Goal: Task Accomplishment & Management: Use online tool/utility

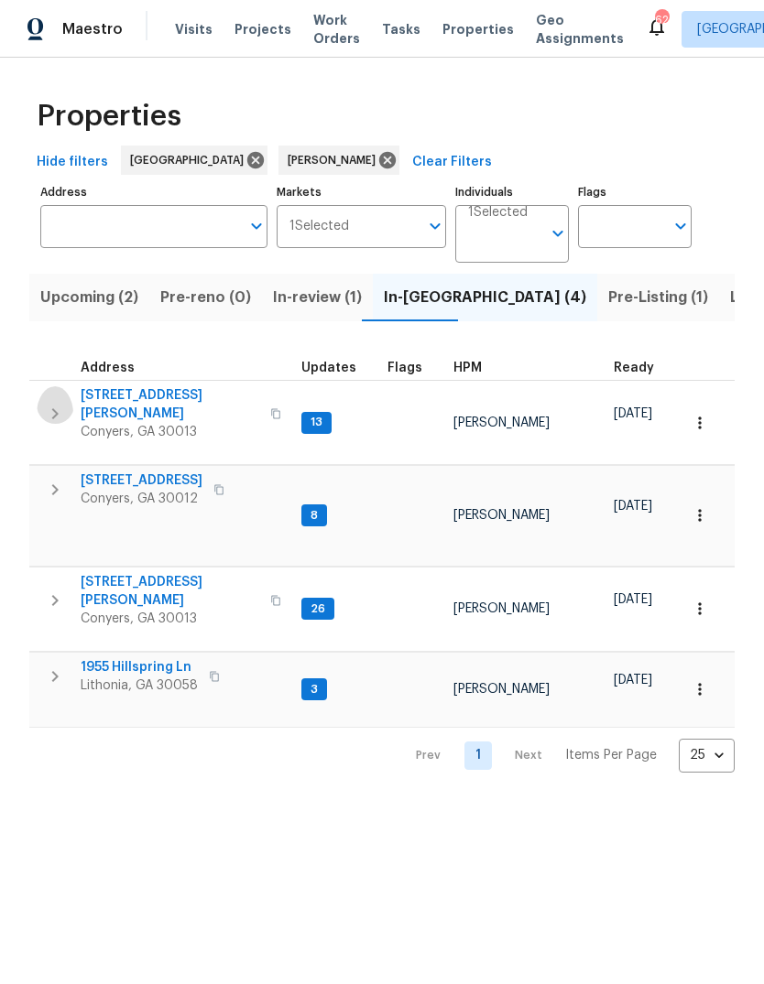
click at [60, 407] on icon "button" at bounding box center [55, 414] width 22 height 22
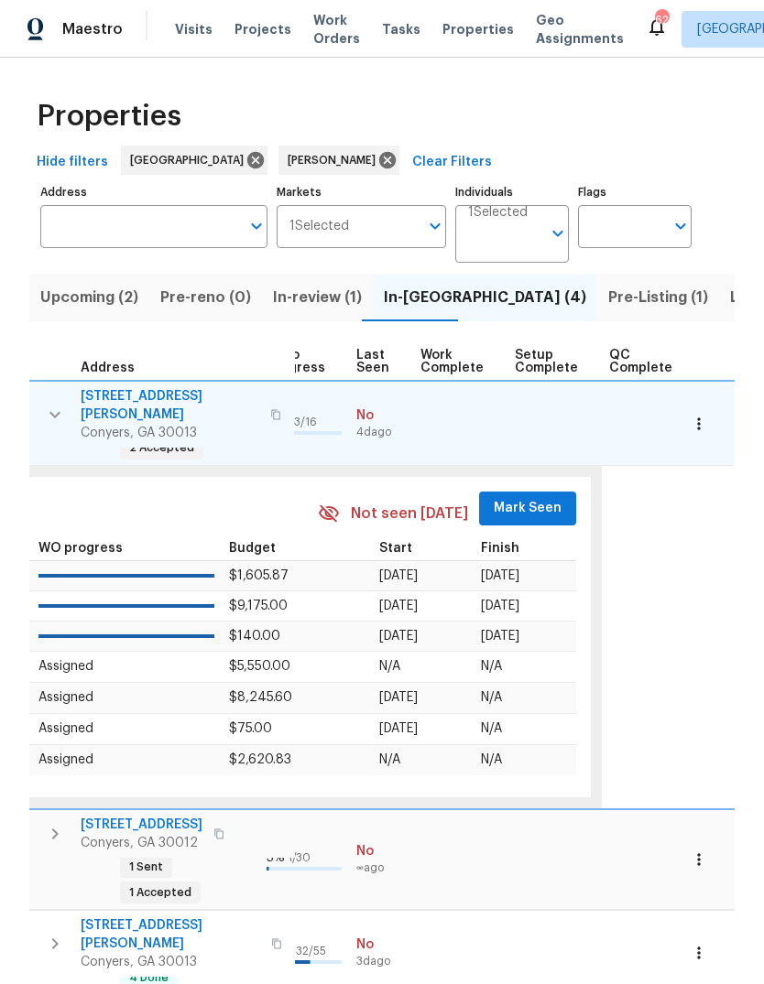
scroll to position [0, 853]
click at [525, 497] on span "Mark Seen" at bounding box center [528, 508] width 68 height 23
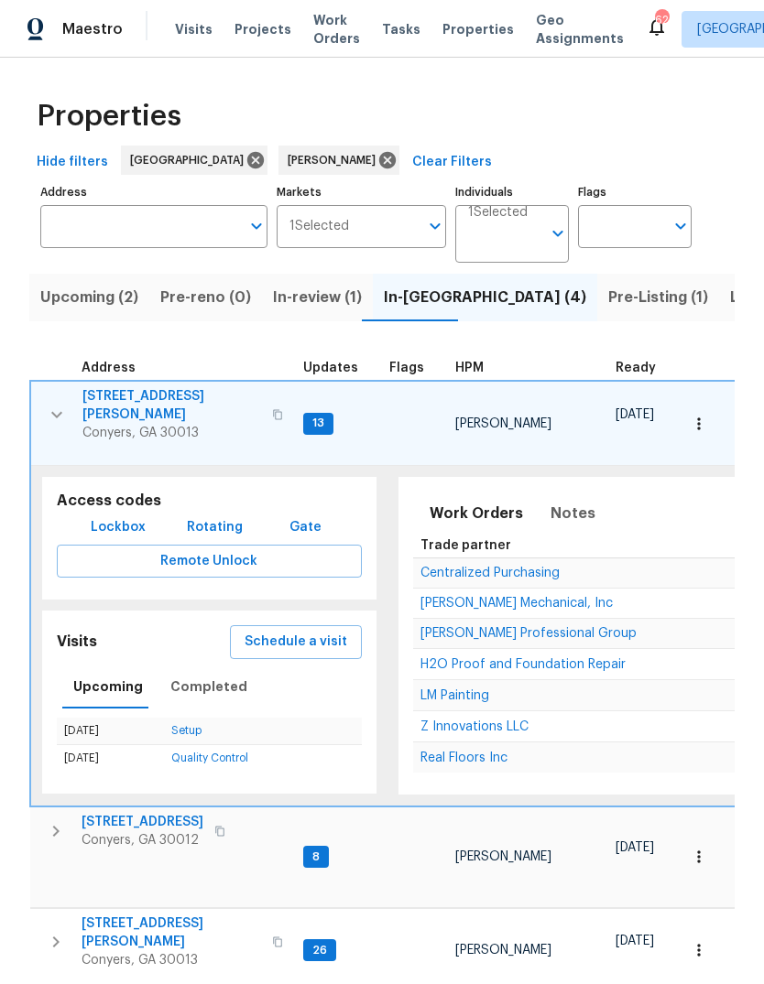
scroll to position [0, 0]
click at [52, 412] on icon "button" at bounding box center [56, 415] width 11 height 6
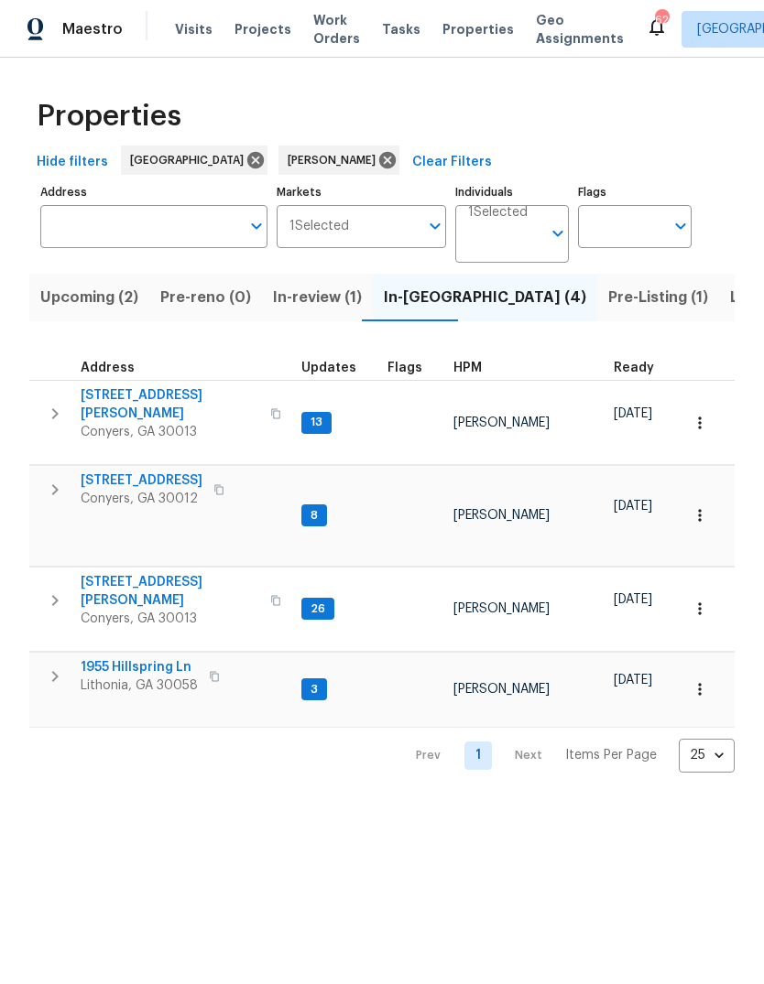
click at [57, 479] on icon "button" at bounding box center [55, 490] width 22 height 22
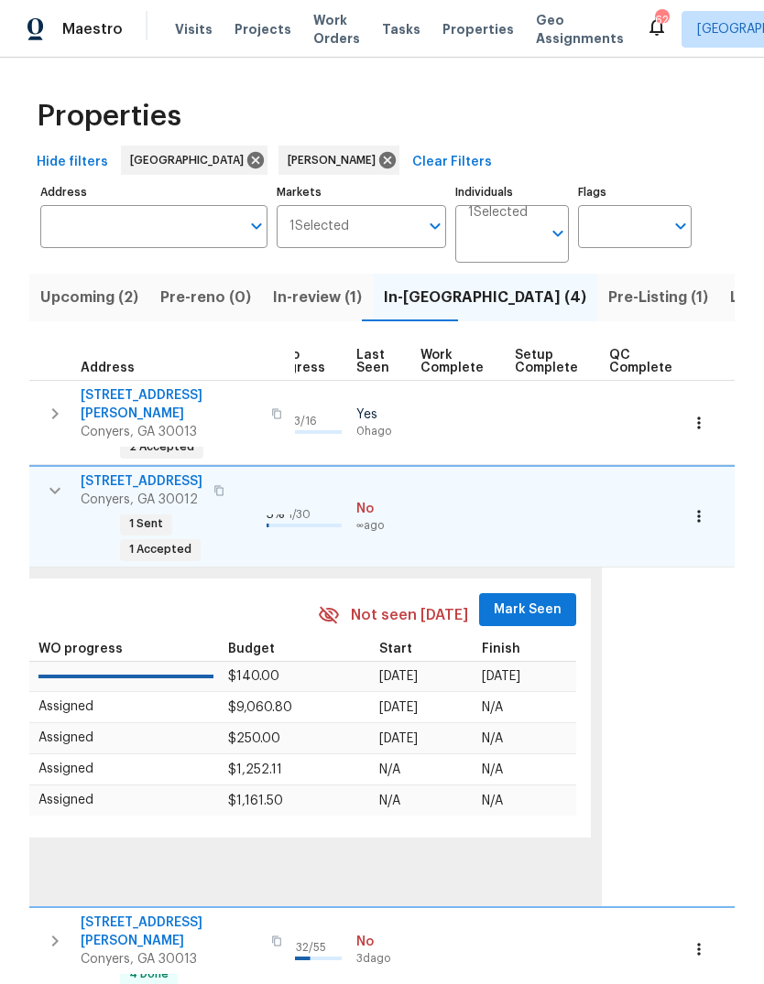
scroll to position [0, 853]
click at [525, 599] on span "Mark Seen" at bounding box center [528, 610] width 68 height 23
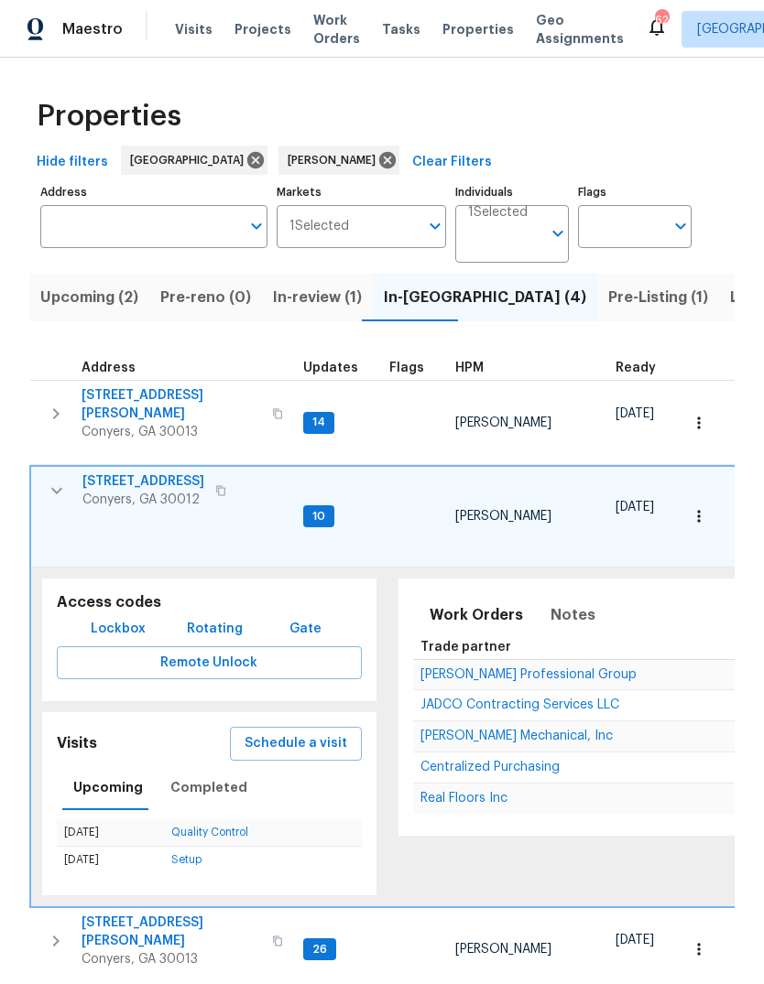
scroll to position [15, 0]
click at [54, 480] on icon "button" at bounding box center [57, 491] width 22 height 22
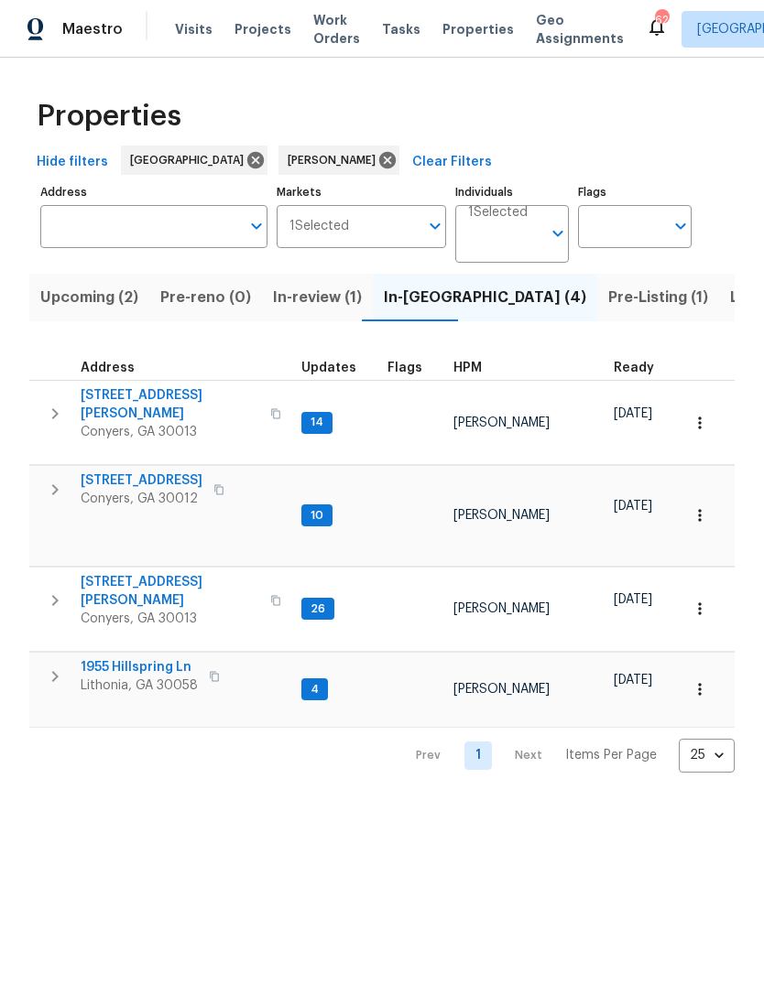
click at [54, 595] on icon "button" at bounding box center [55, 600] width 6 height 11
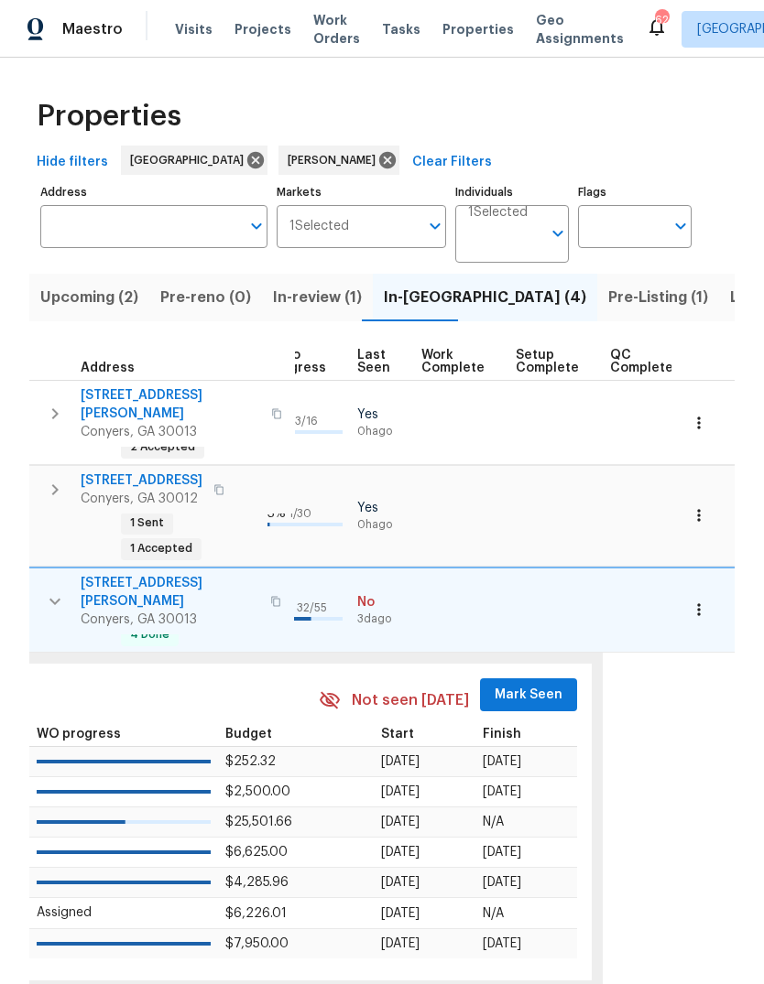
click at [521, 684] on span "Mark Seen" at bounding box center [528, 695] width 68 height 23
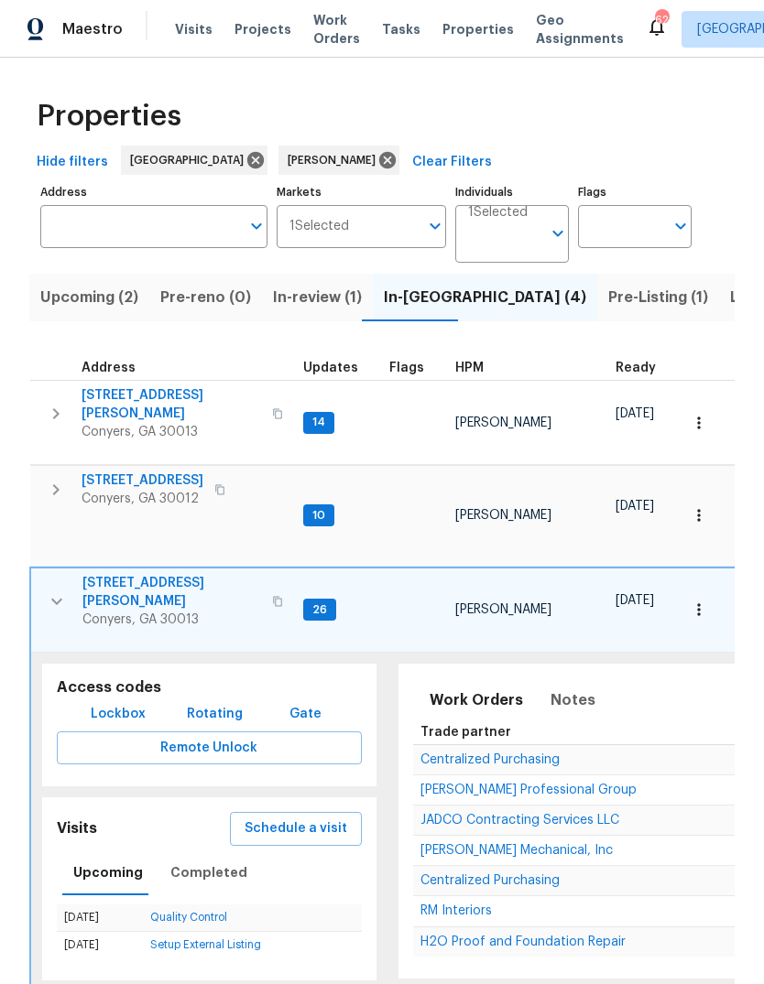
scroll to position [0, 0]
click at [55, 591] on icon "button" at bounding box center [57, 602] width 22 height 22
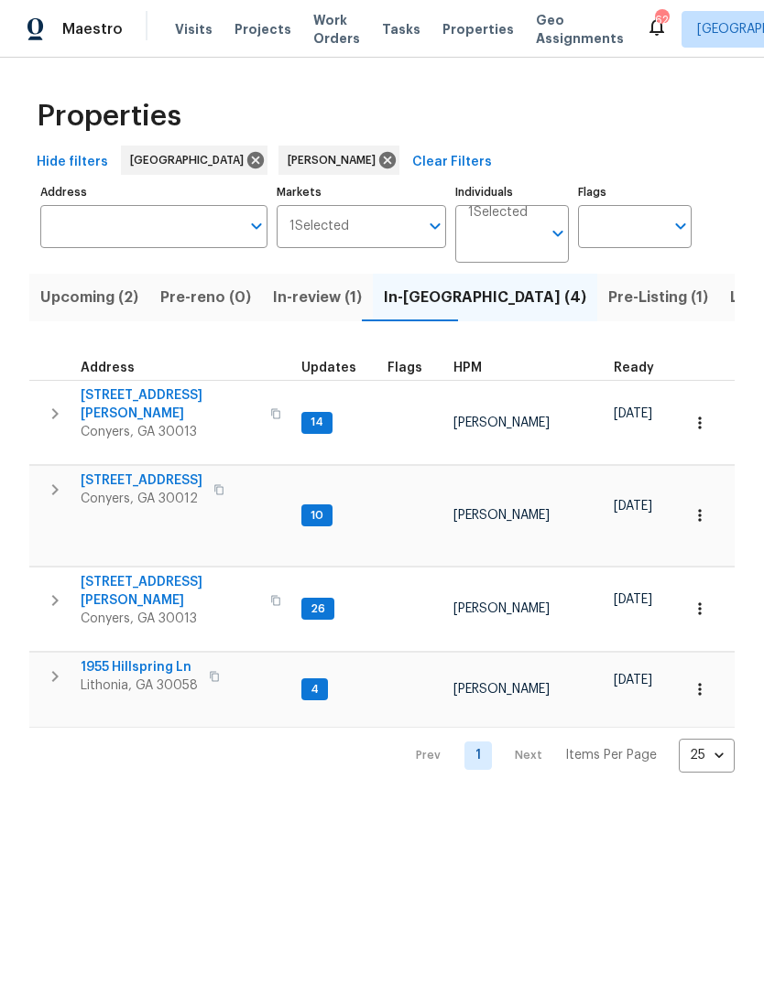
click at [60, 666] on icon "button" at bounding box center [55, 677] width 22 height 22
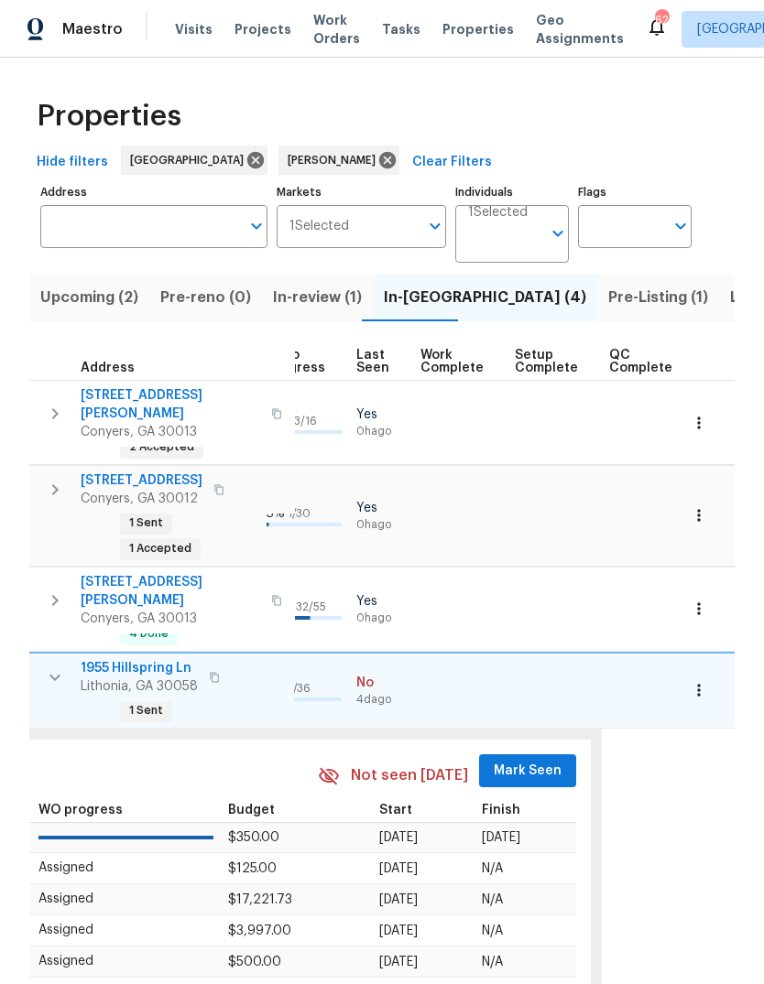
scroll to position [0, 853]
click at [519, 760] on span "Mark Seen" at bounding box center [528, 771] width 68 height 23
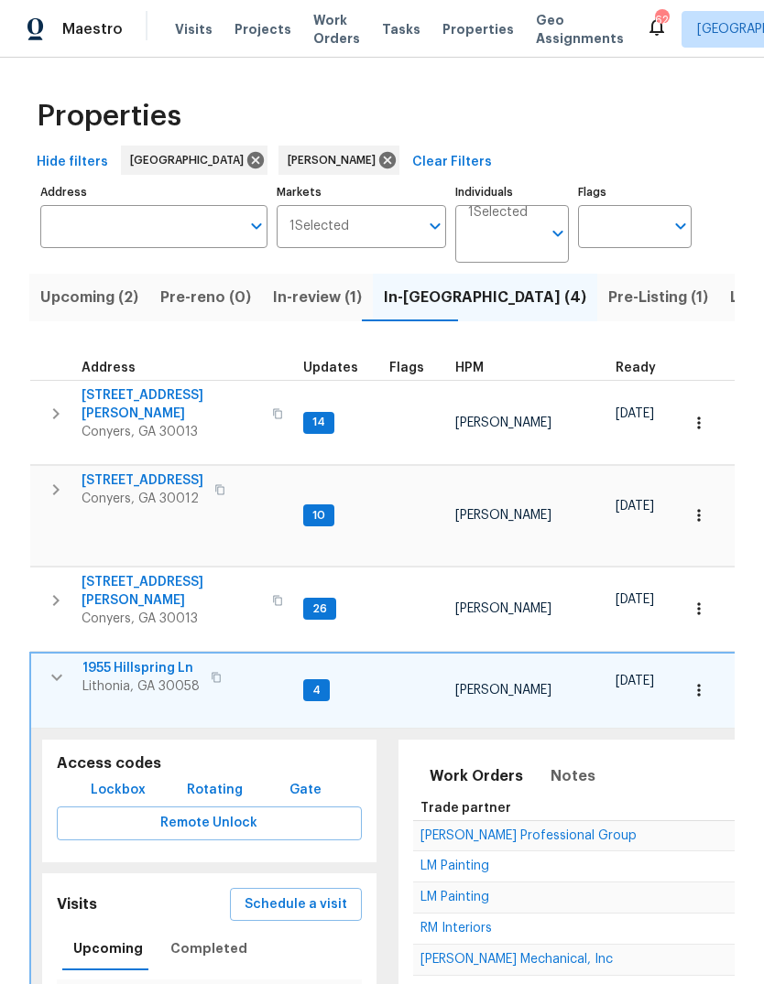
scroll to position [0, 0]
click at [117, 573] on span "[STREET_ADDRESS][PERSON_NAME]" at bounding box center [170, 591] width 179 height 37
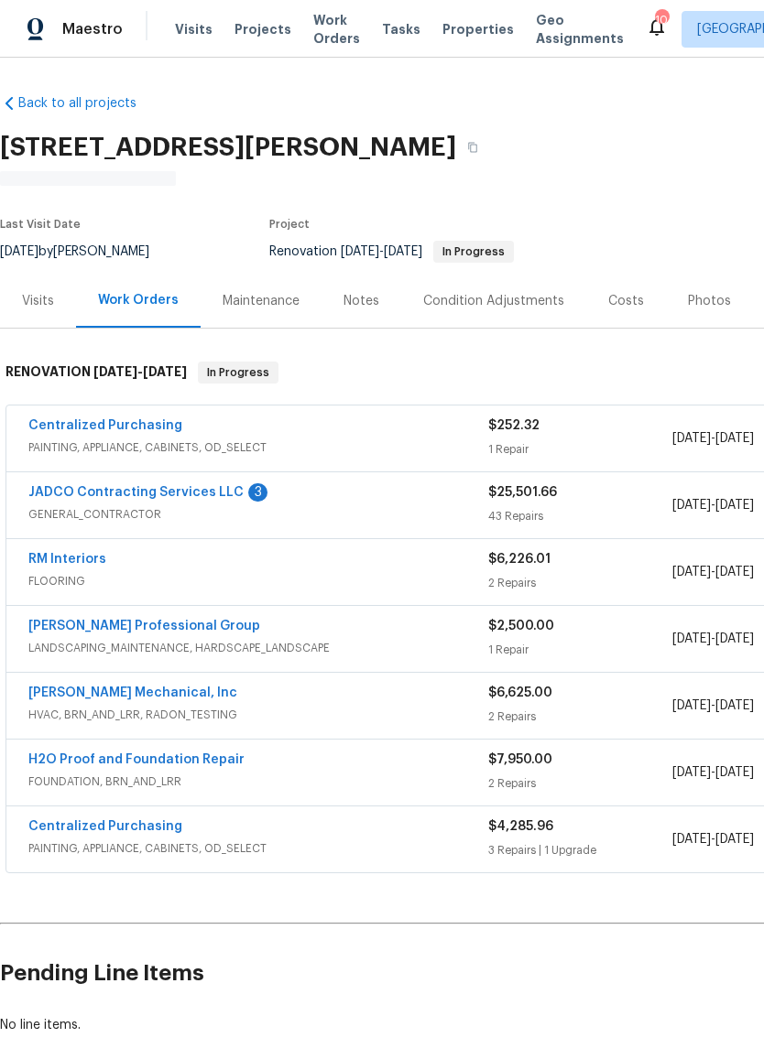
click at [53, 559] on link "RM Interiors" at bounding box center [67, 559] width 78 height 13
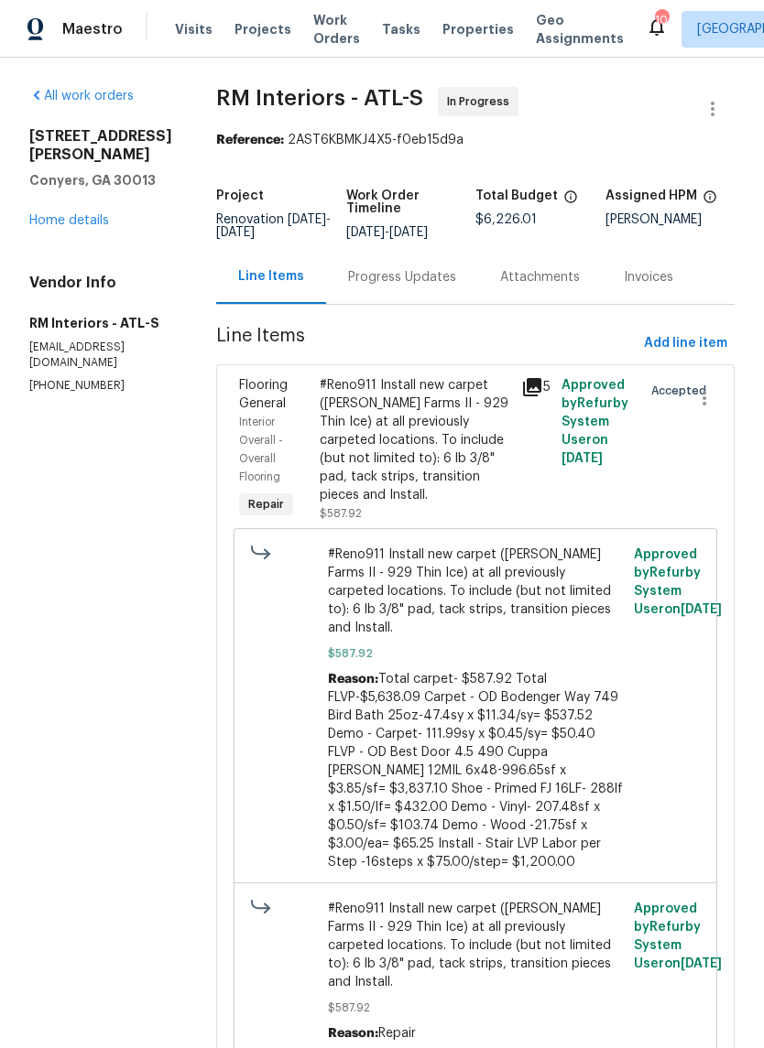
click at [418, 284] on div "Progress Updates" at bounding box center [402, 277] width 108 height 18
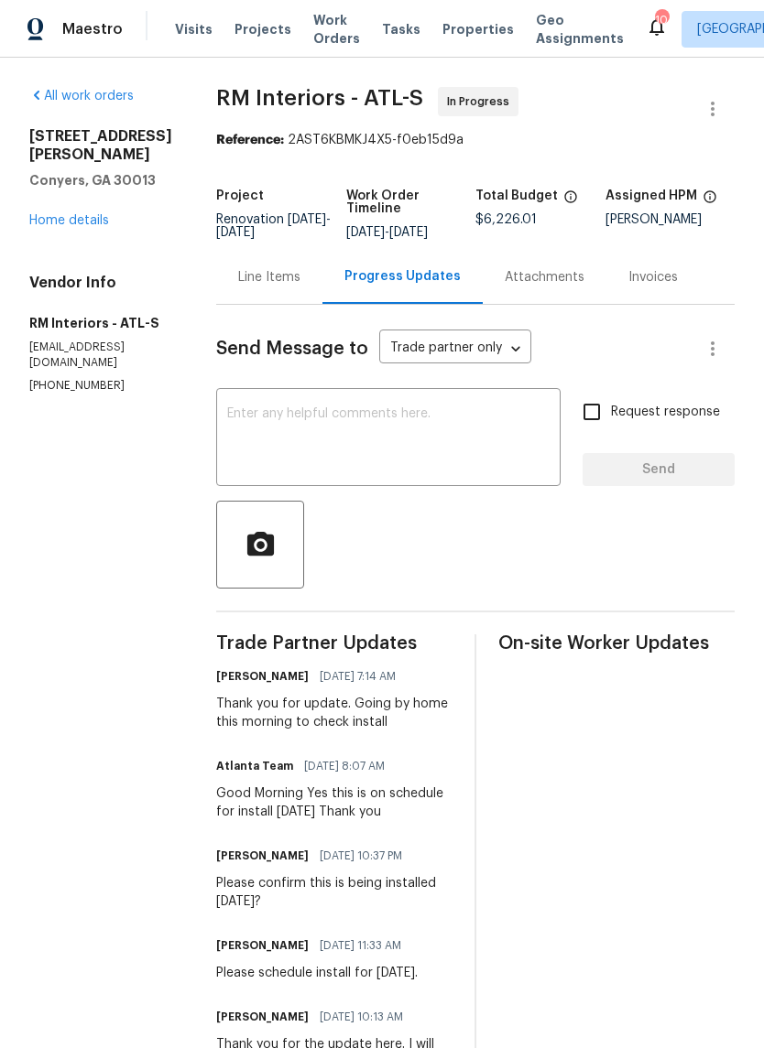
click at [440, 409] on textarea at bounding box center [388, 439] width 322 height 64
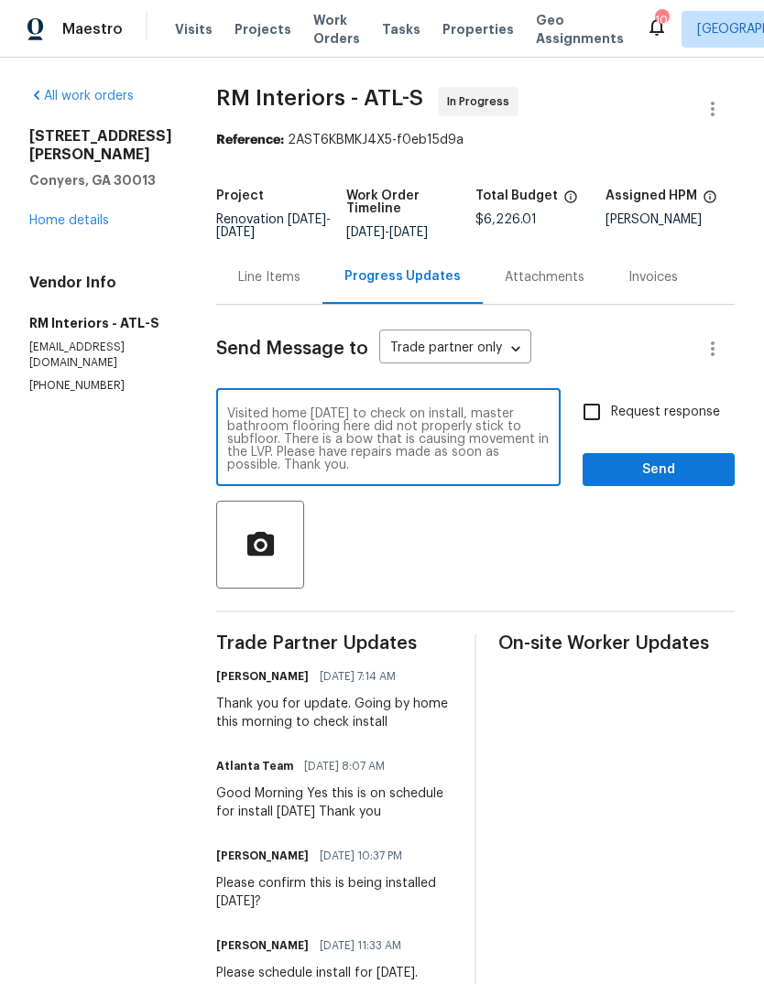
type textarea "Visited home [DATE] to check on install, master bathroom flooring here did not …"
click at [682, 470] on span "Send" at bounding box center [658, 470] width 123 height 23
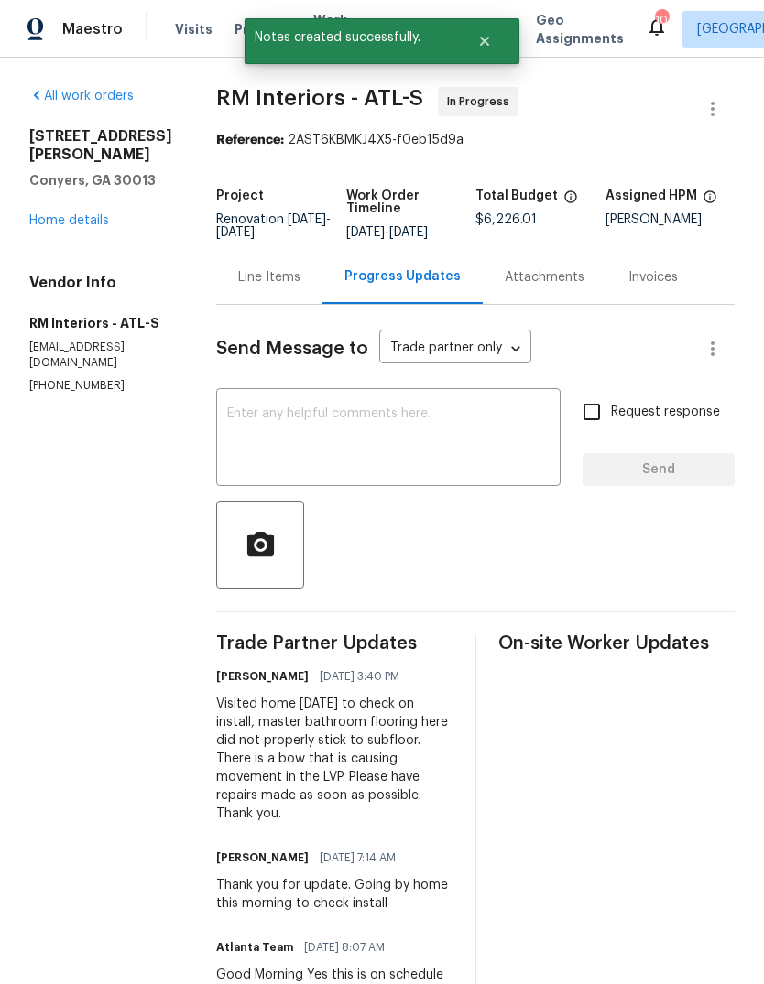
click at [66, 223] on link "Home details" at bounding box center [69, 220] width 80 height 13
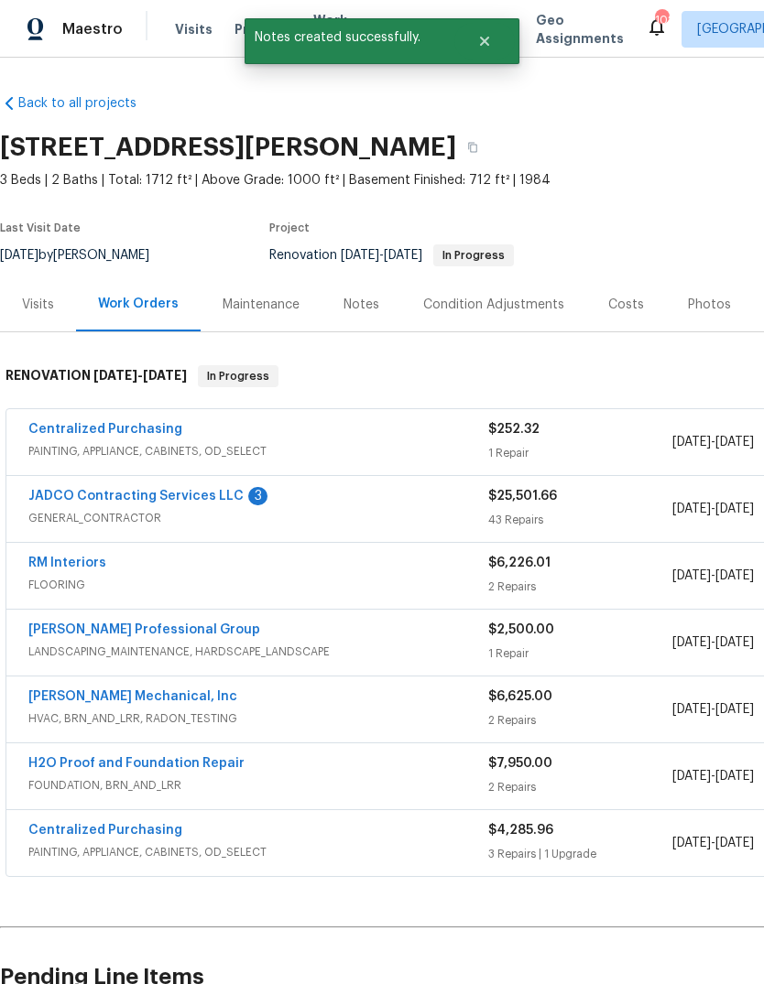
click at [78, 493] on link "JADCO Contracting Services LLC" at bounding box center [135, 496] width 215 height 13
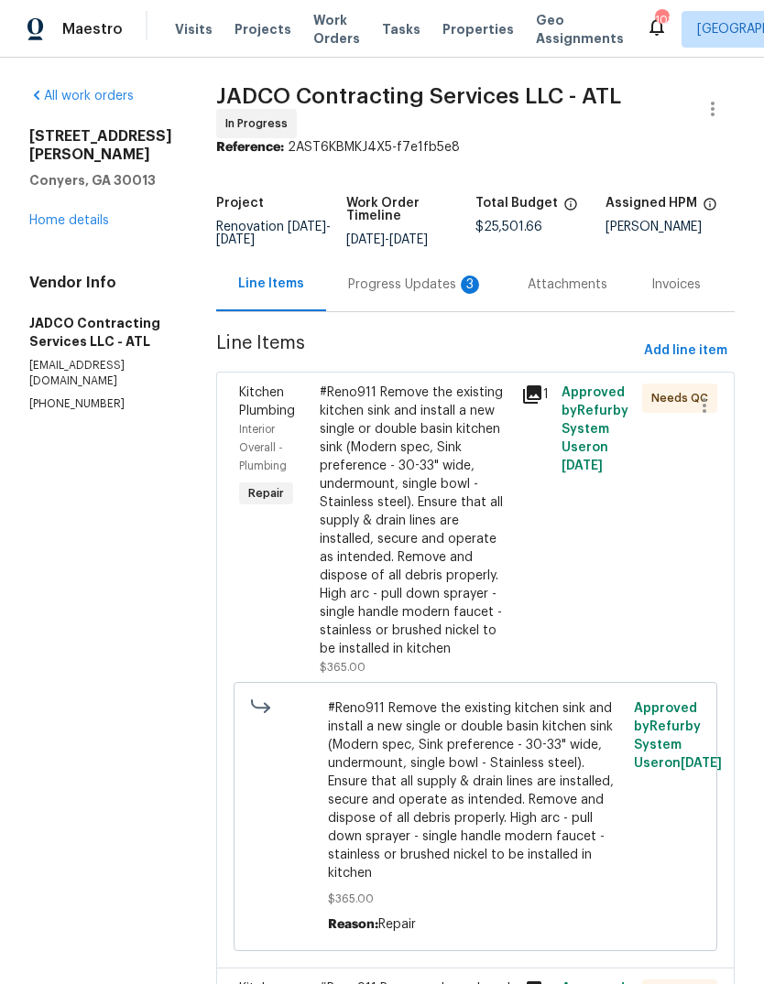
click at [422, 292] on div "Progress Updates 3" at bounding box center [416, 285] width 136 height 18
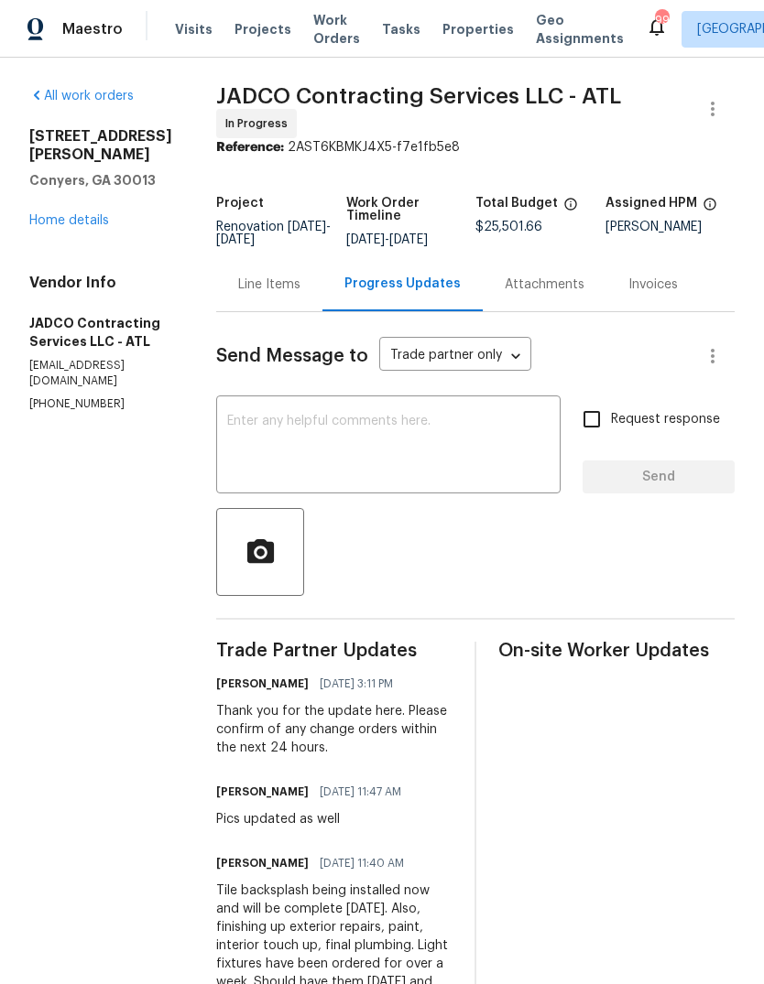
click at [70, 214] on link "Home details" at bounding box center [69, 220] width 80 height 13
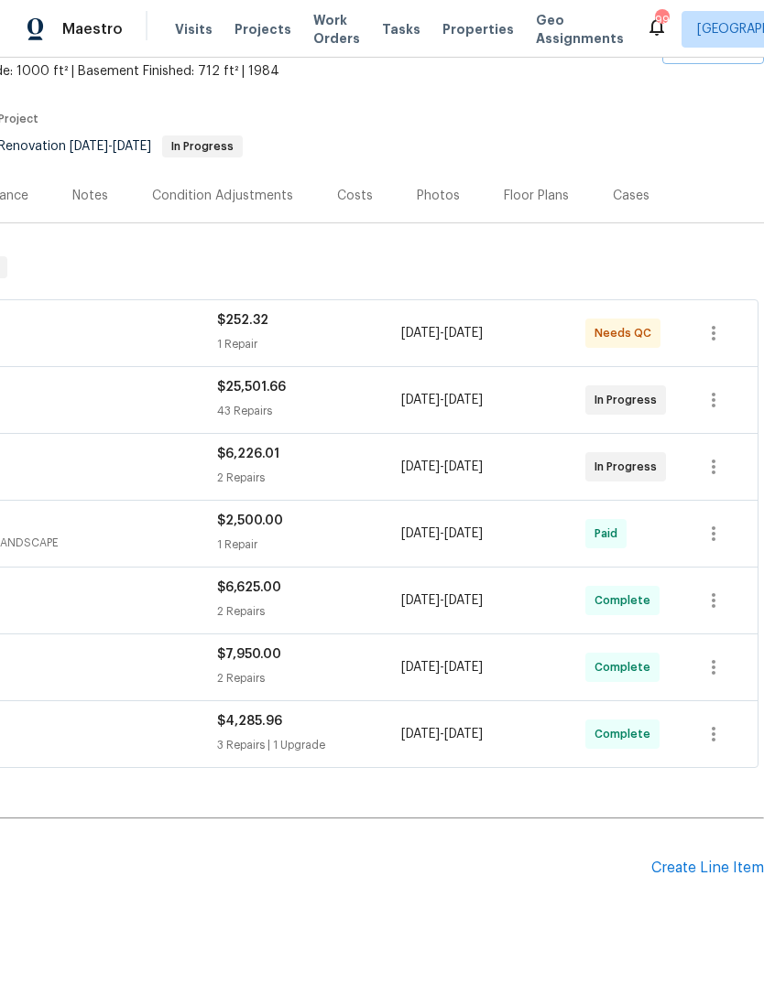
scroll to position [109, 271]
click at [705, 869] on div "Create Line Item" at bounding box center [707, 868] width 113 height 17
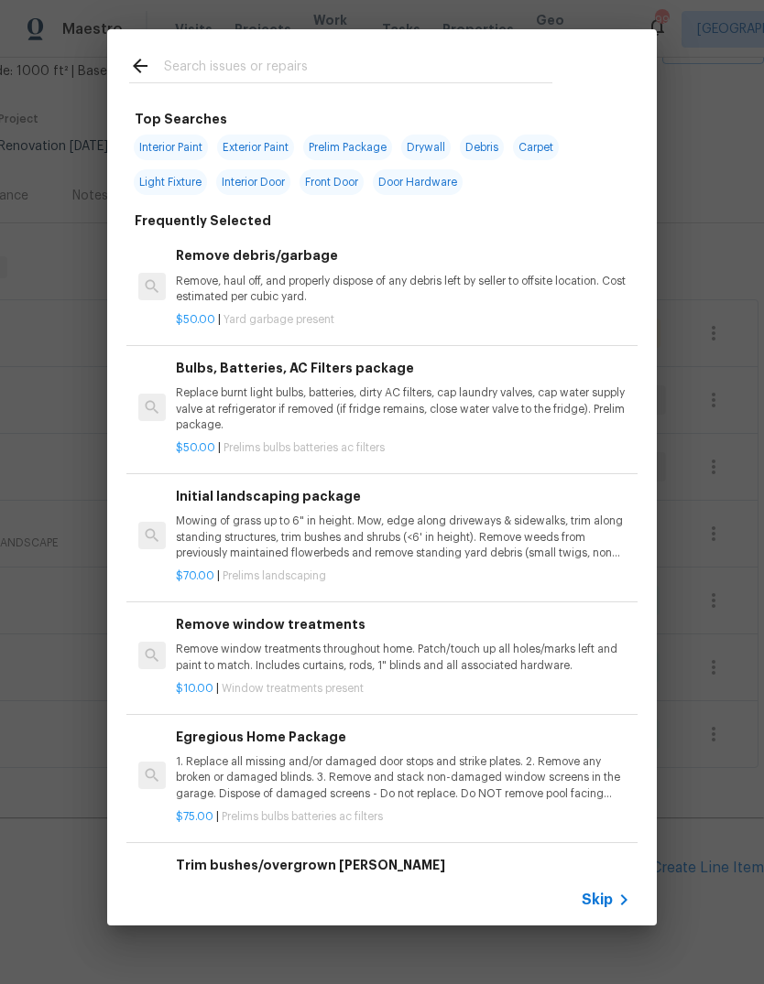
click at [378, 529] on p "Mowing of grass up to 6" in height. Mow, edge along driveways & sidewalks, trim…" at bounding box center [403, 537] width 454 height 47
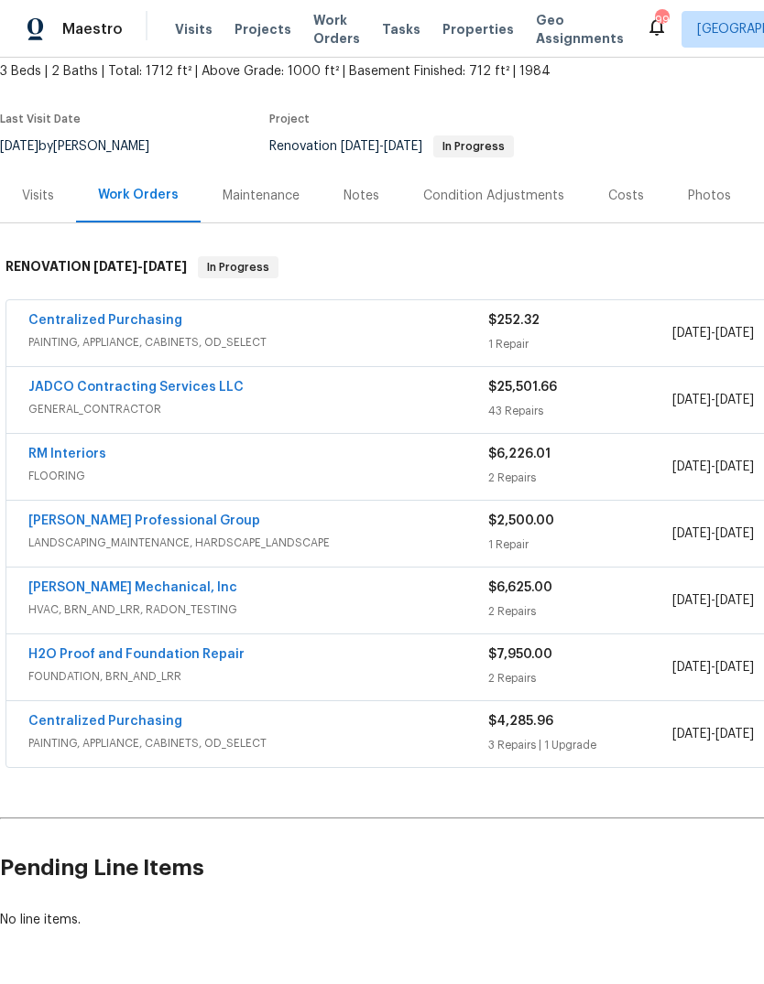
scroll to position [109, 0]
click at [69, 519] on link "[PERSON_NAME] Professional Group" at bounding box center [144, 521] width 232 height 13
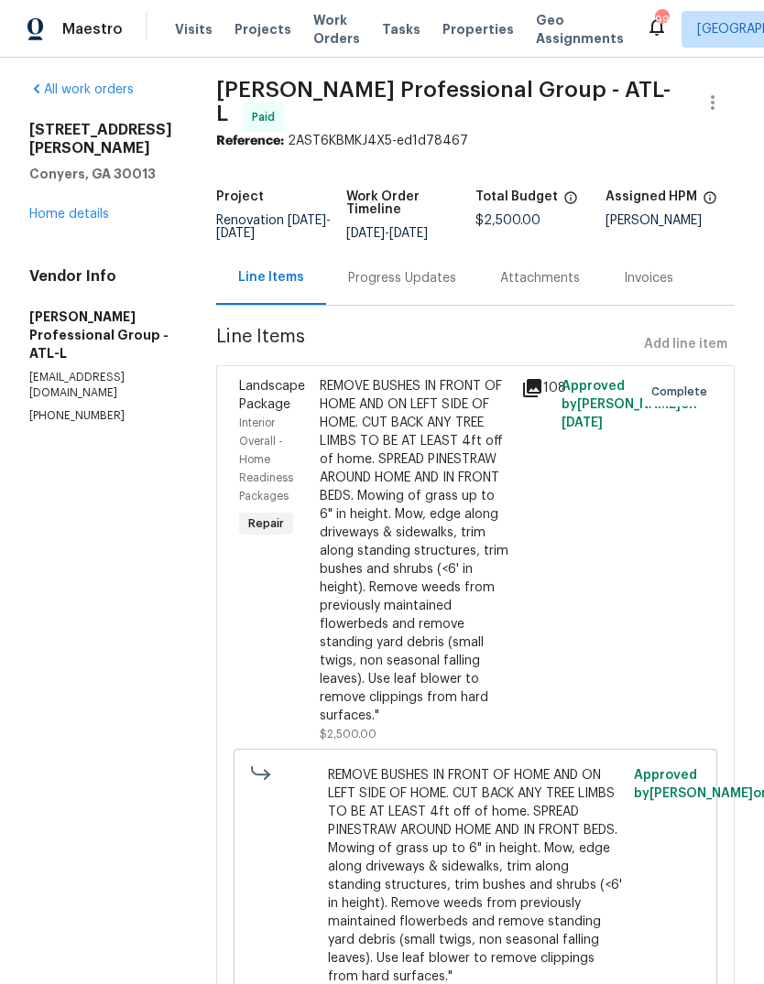
scroll to position [9, 0]
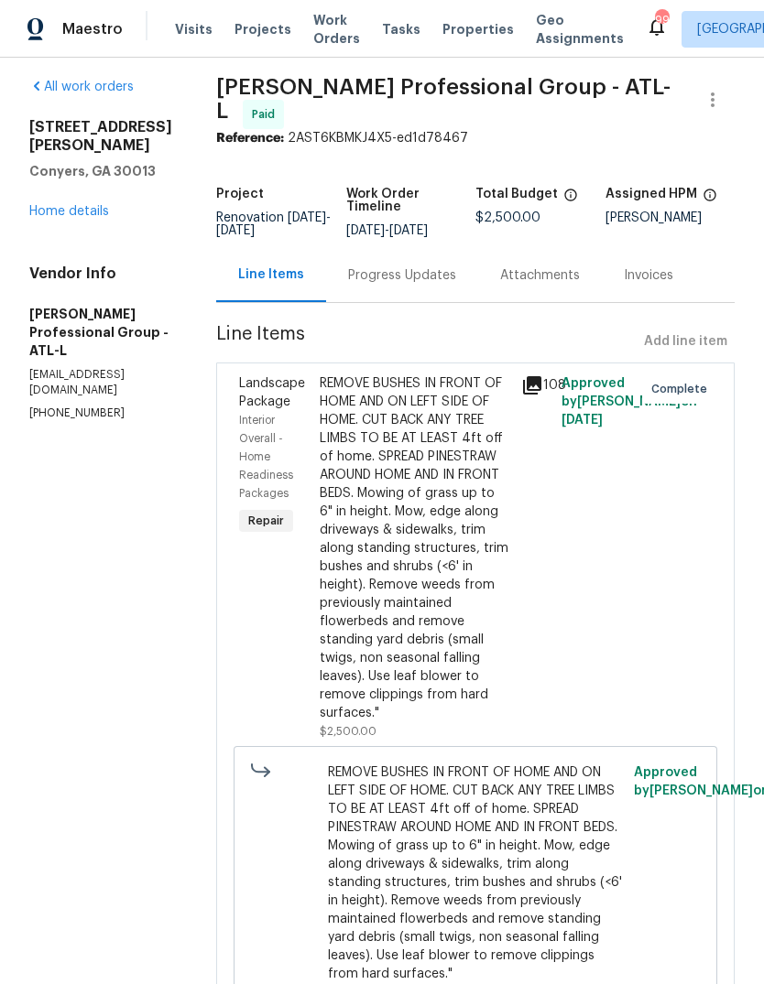
click at [65, 205] on link "Home details" at bounding box center [69, 211] width 80 height 13
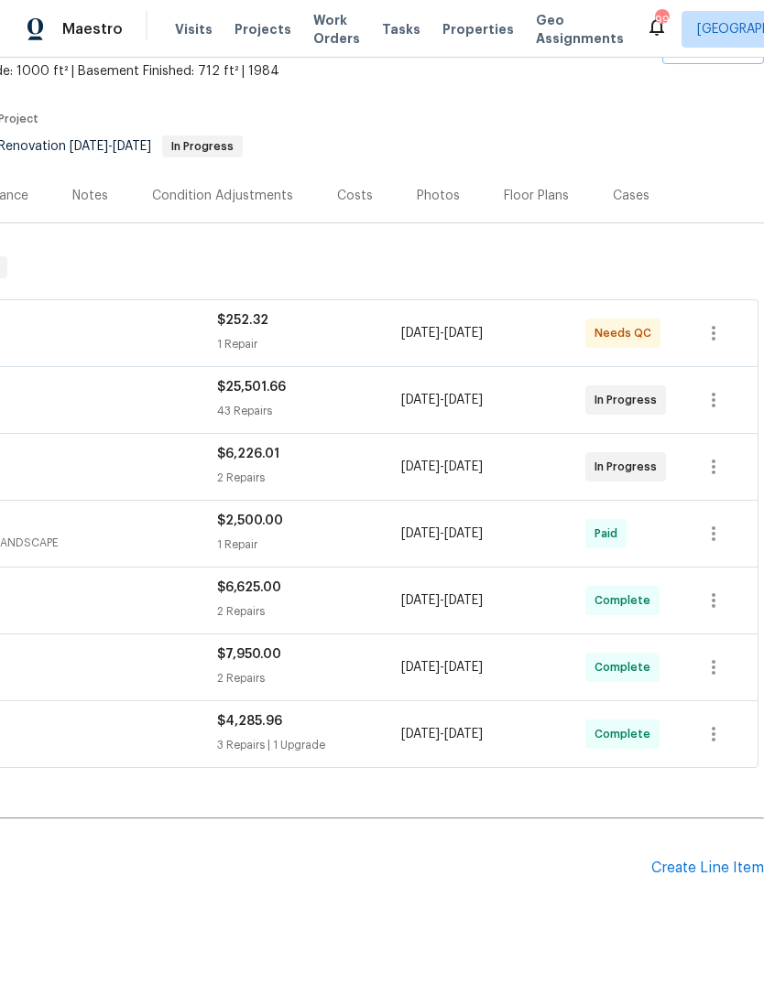
scroll to position [109, 271]
click at [703, 875] on div "Create Line Item" at bounding box center [707, 868] width 113 height 17
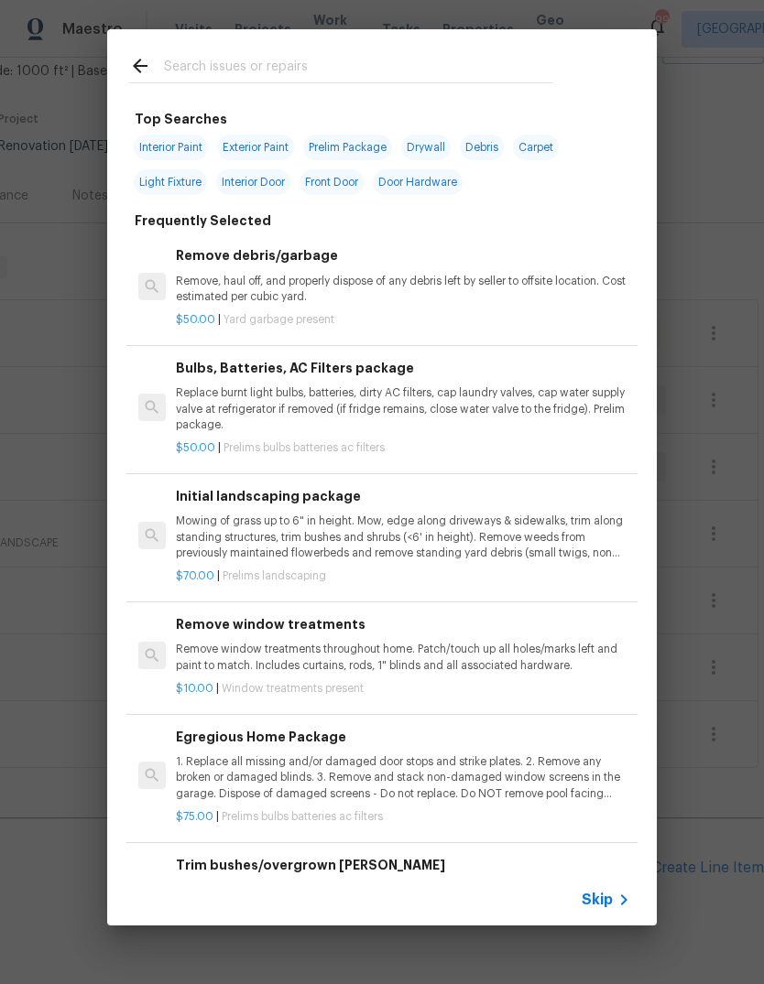
click at [460, 79] on input "text" at bounding box center [358, 68] width 388 height 27
click at [353, 529] on p "Mowing of grass up to 6" in height. Mow, edge along driveways & sidewalks, trim…" at bounding box center [403, 537] width 454 height 47
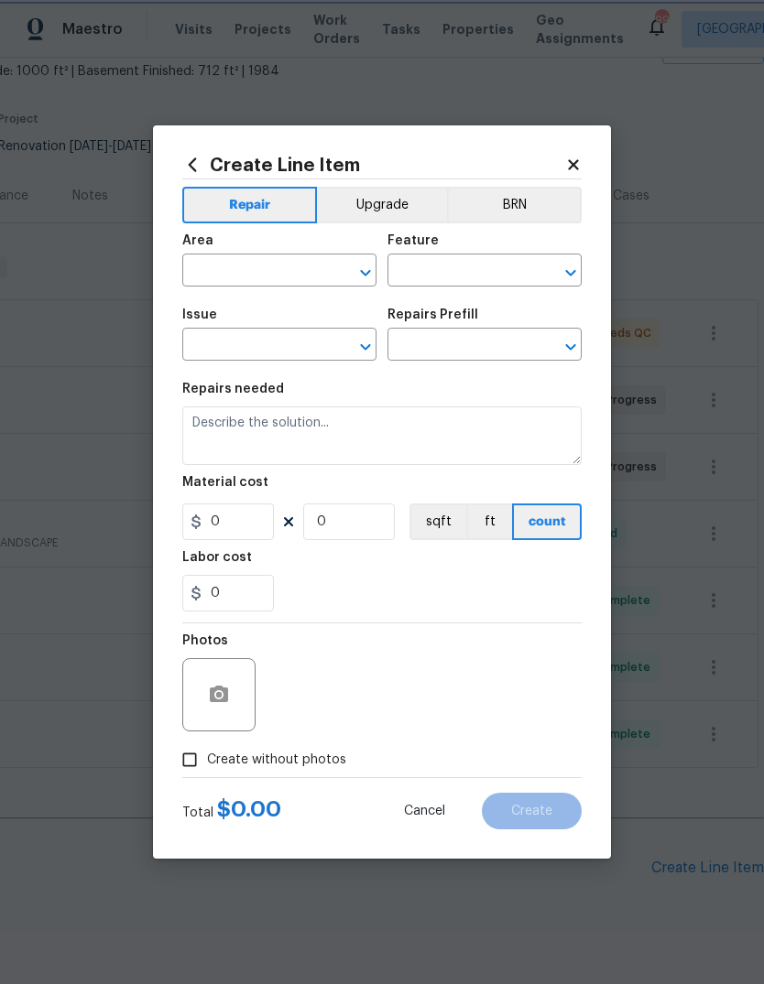
type input "Home Readiness Packages"
type input "Landscape Package"
type textarea "Mowing of grass up to 6" in height. Mow, edge along driveways & sidewalks, trim…"
type input "1"
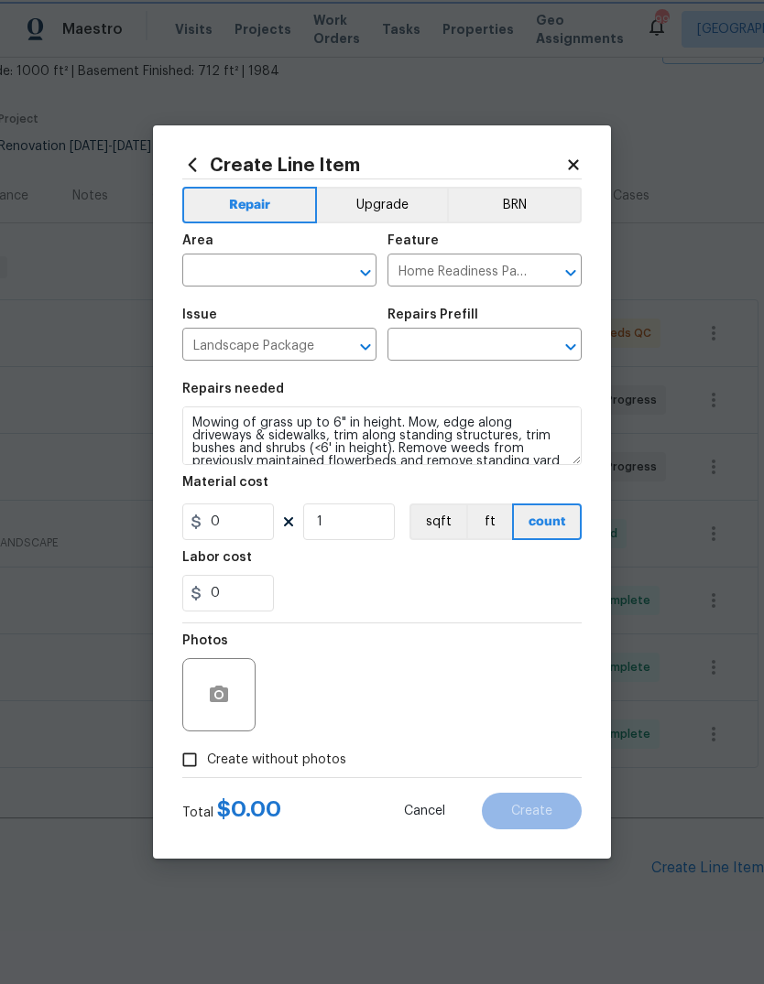
type input "Initial landscaping package $70.00"
type input "70"
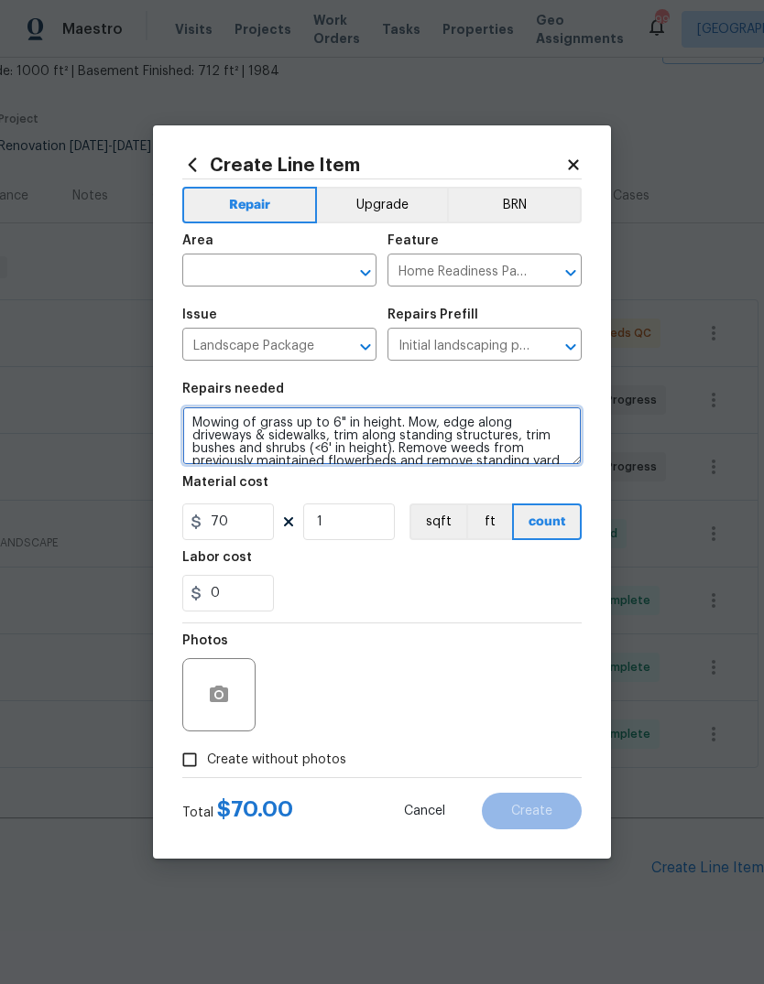
click at [197, 418] on textarea "Mowing of grass up to 6" in height. Mow, edge along driveways & sidewalks, trim…" at bounding box center [381, 436] width 399 height 59
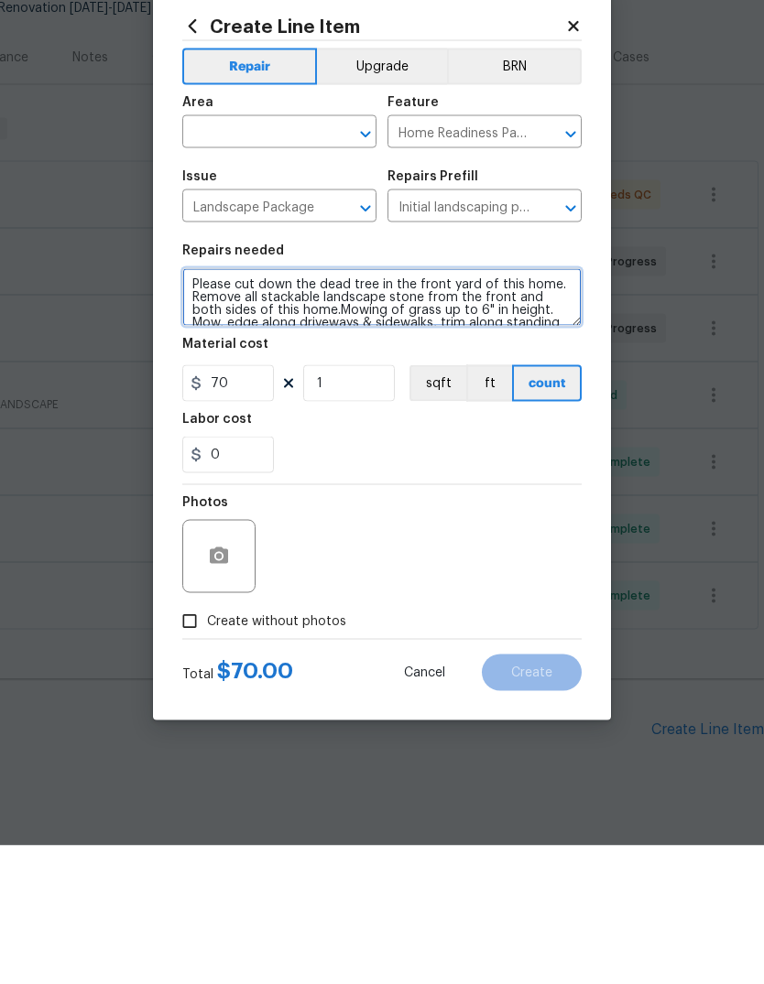
type textarea "Please cut down the dead tree in the front yard of this home. Remove all stacka…"
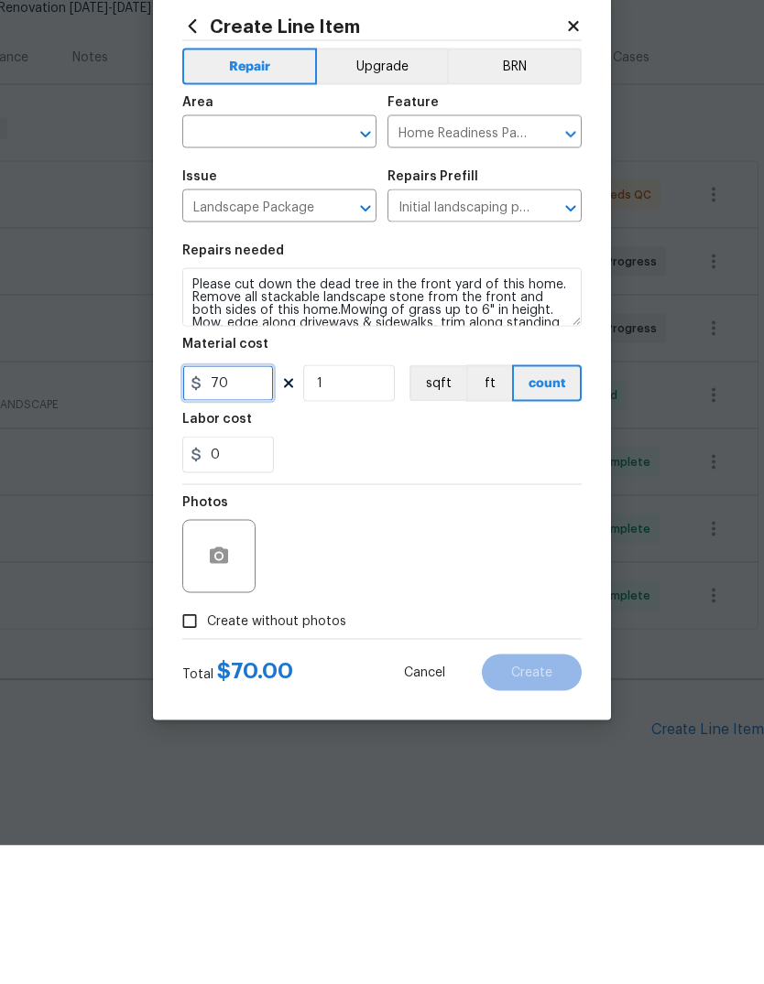
click at [235, 504] on input "70" at bounding box center [228, 522] width 92 height 37
type input "975"
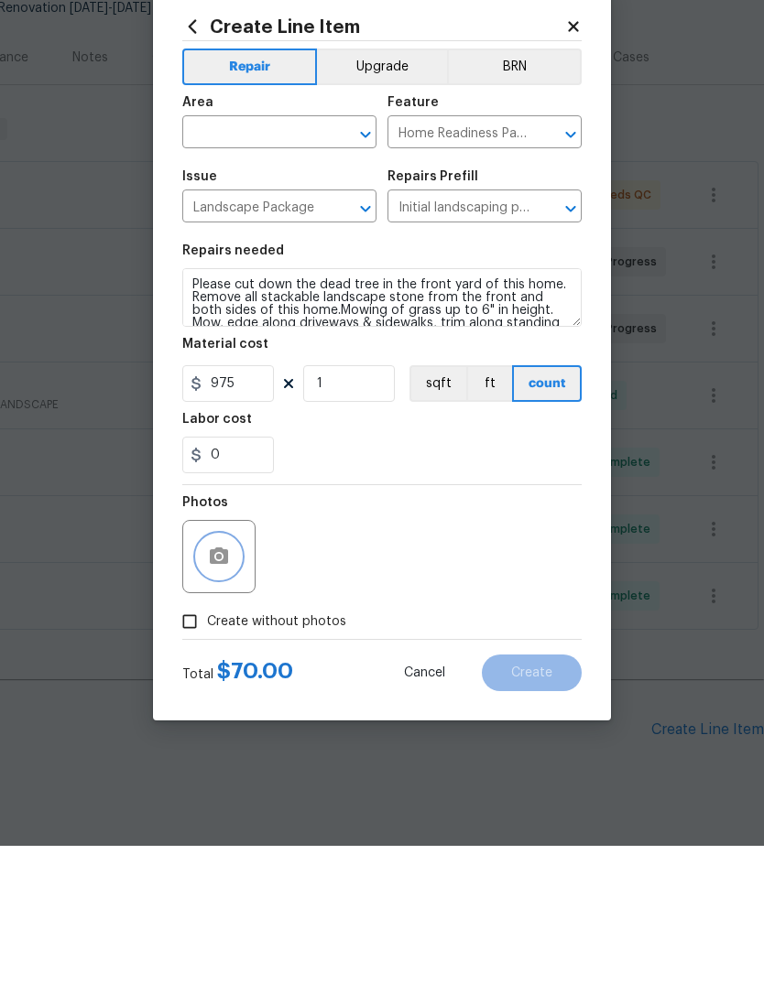
click at [227, 684] on icon "button" at bounding box center [219, 695] width 22 height 22
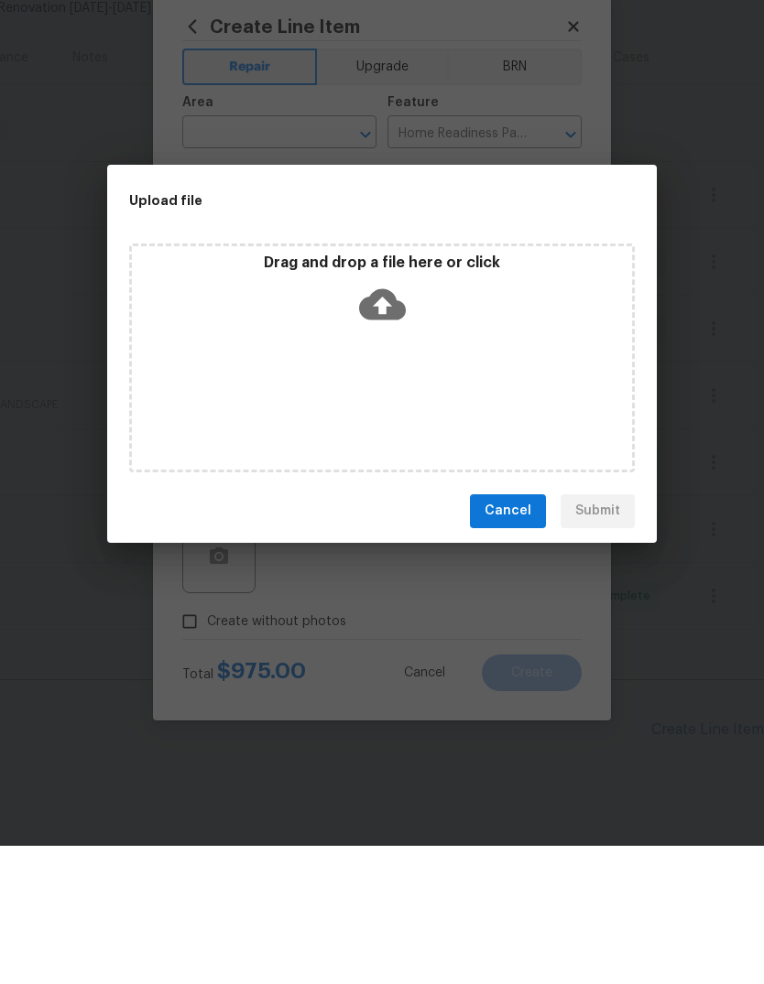
scroll to position [69, 0]
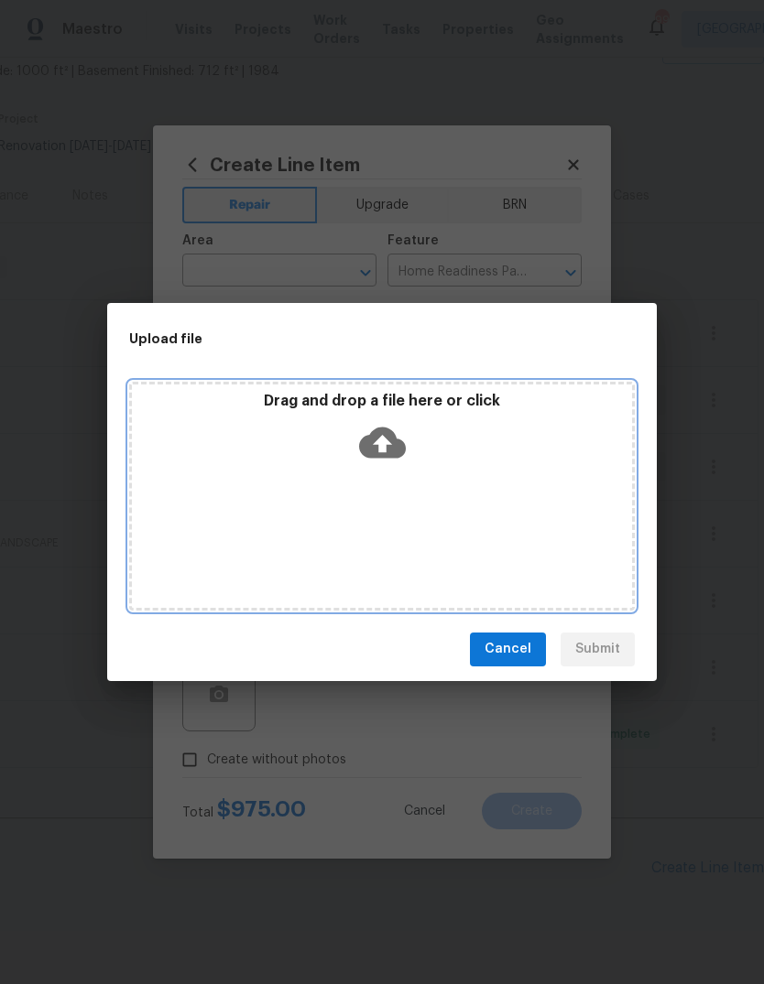
click at [420, 390] on div "Drag and drop a file here or click" at bounding box center [381, 496] width 505 height 229
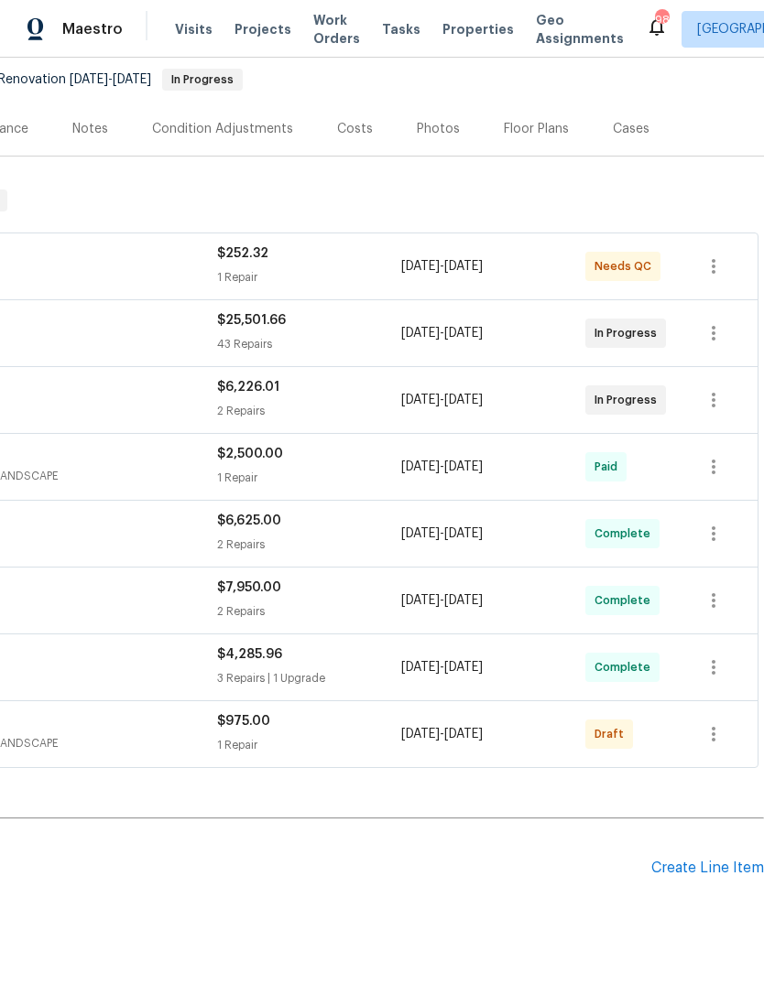
scroll to position [176, 271]
click at [725, 740] on button "button" at bounding box center [713, 734] width 44 height 44
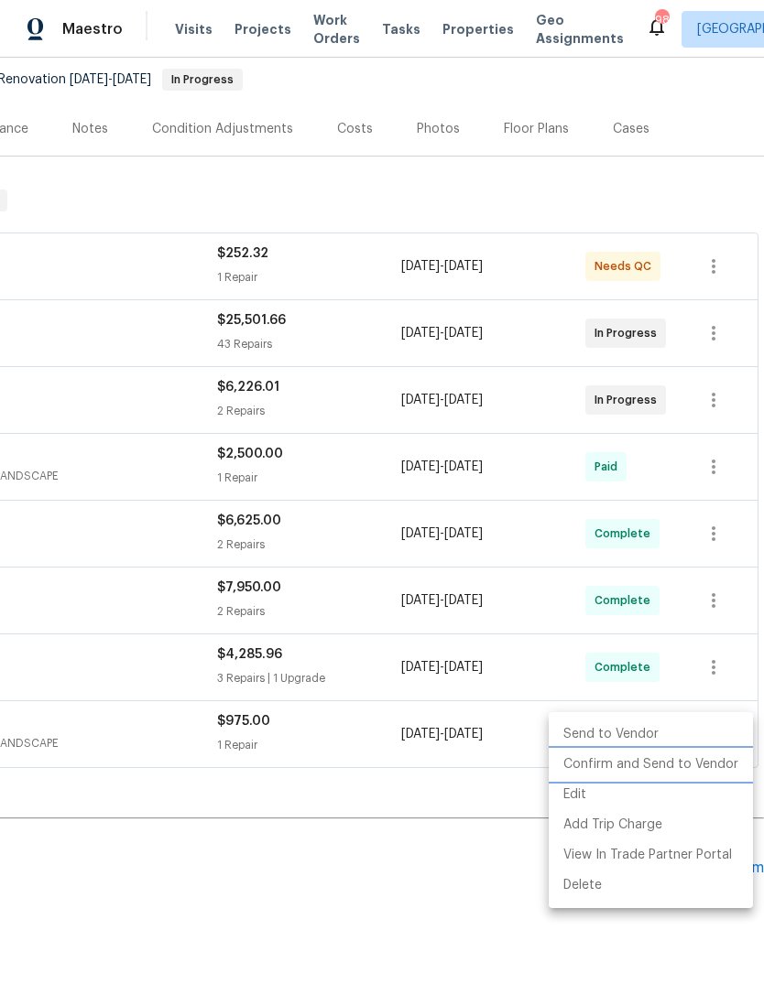
click at [700, 766] on li "Confirm and Send to Vendor" at bounding box center [651, 765] width 204 height 30
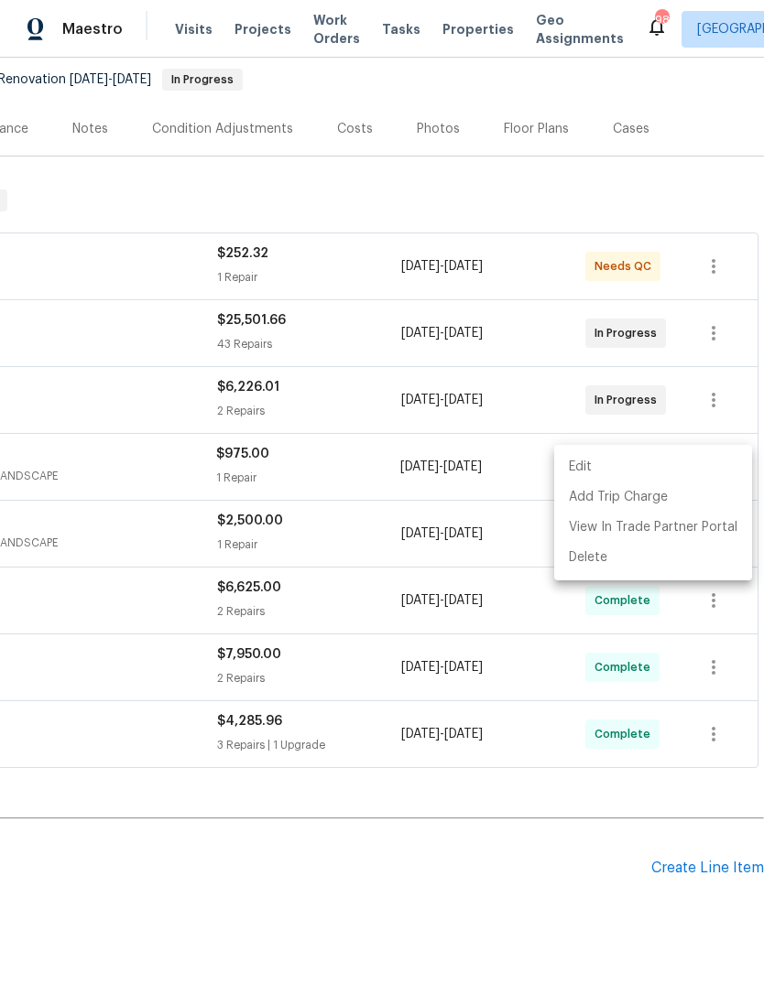
click at [487, 832] on div at bounding box center [382, 492] width 764 height 984
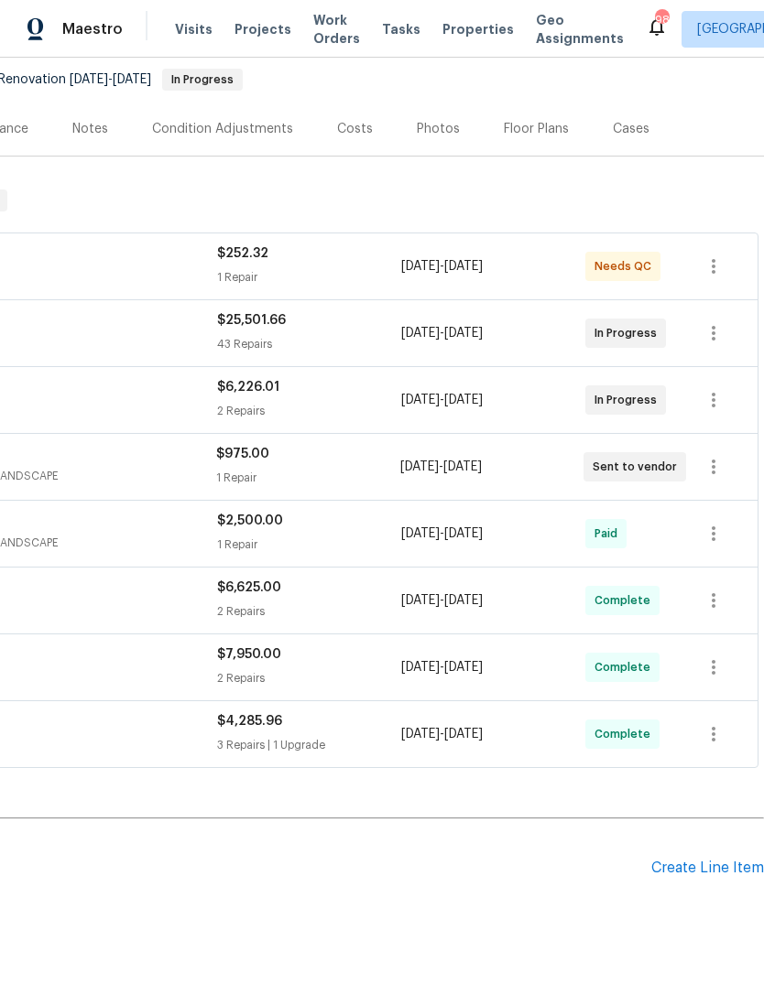
click at [700, 866] on div "Create Line Item" at bounding box center [707, 868] width 113 height 17
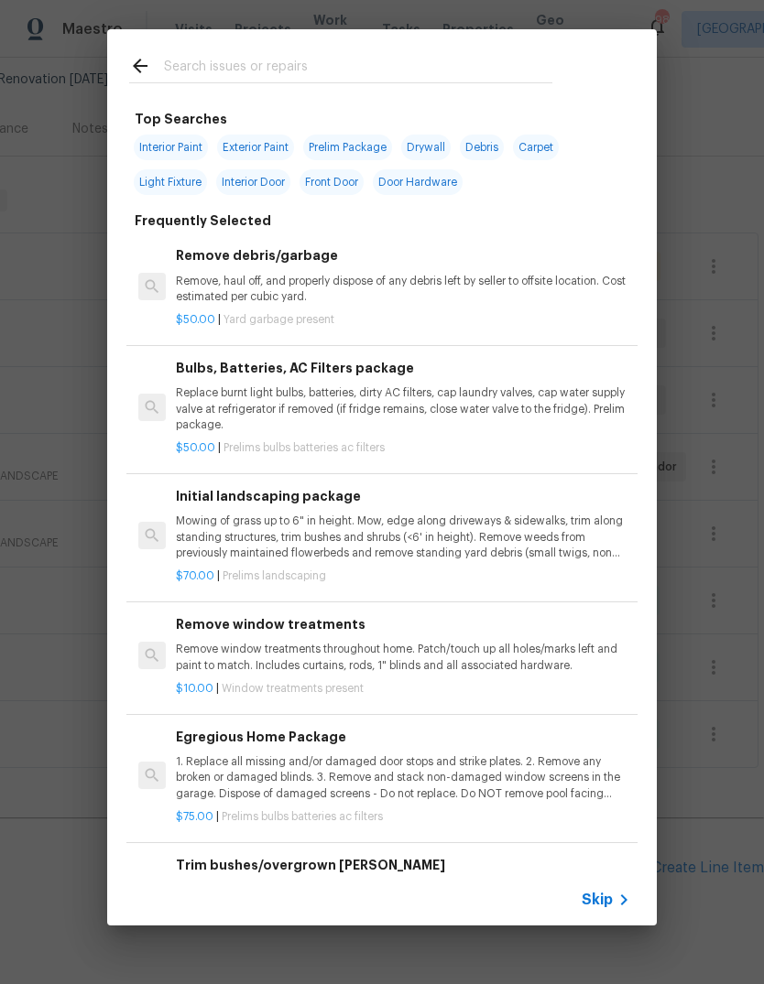
click at [716, 281] on div "Top Searches Interior Paint Exterior Paint Prelim Package Drywall Debris Carpet…" at bounding box center [382, 477] width 764 height 955
